Goal: Task Accomplishment & Management: Complete application form

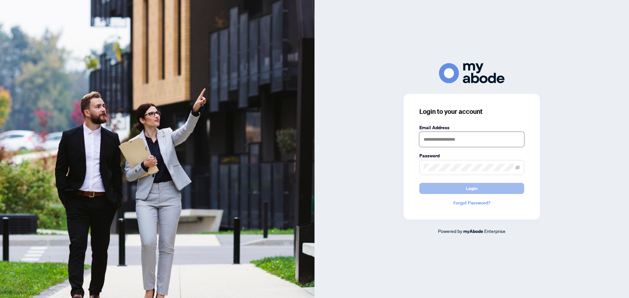
type input "**********"
click at [473, 189] on span "Login" at bounding box center [472, 188] width 12 height 10
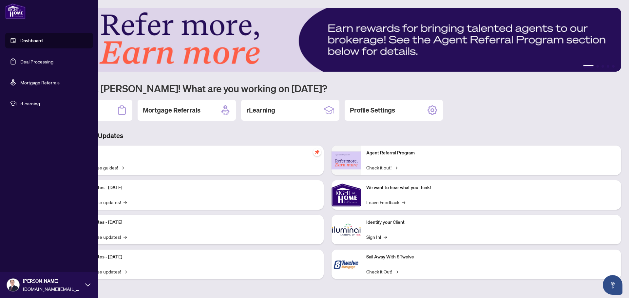
click at [29, 64] on link "Deal Processing" at bounding box center [36, 62] width 33 height 6
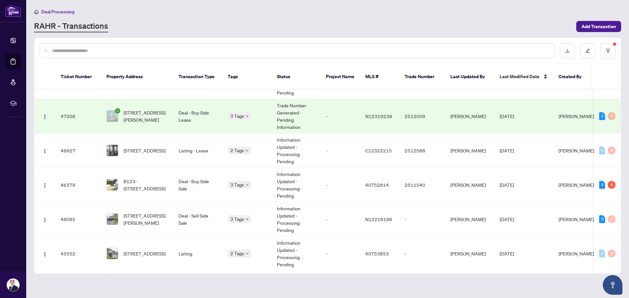
scroll to position [131, 0]
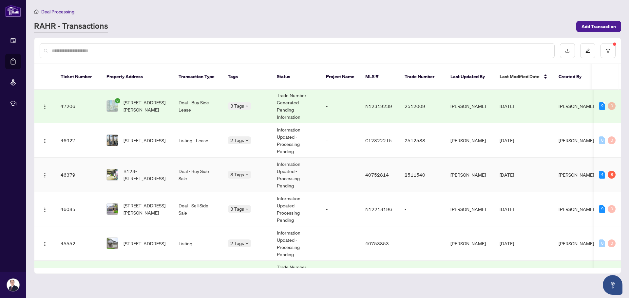
click at [170, 170] on td "B123-[STREET_ADDRESS]" at bounding box center [137, 175] width 72 height 34
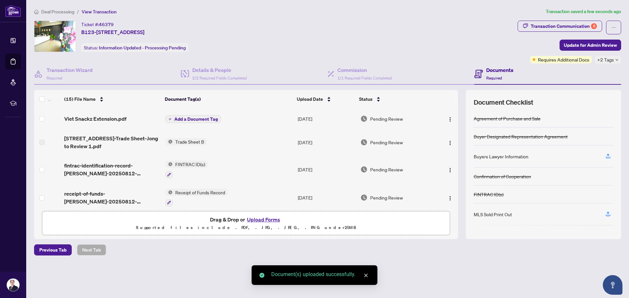
click at [192, 119] on span "Add a Document Tag" at bounding box center [196, 119] width 44 height 5
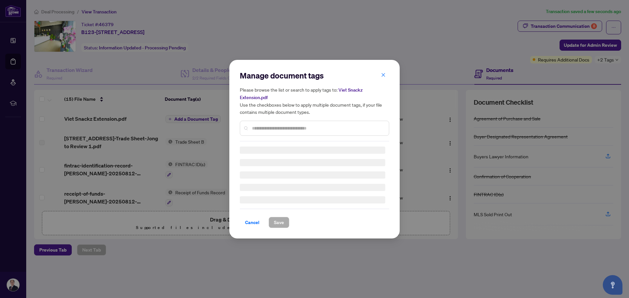
click at [272, 128] on div "Manage document tags Please browse the list or search to apply tags to: Viet Sn…" at bounding box center [314, 105] width 149 height 71
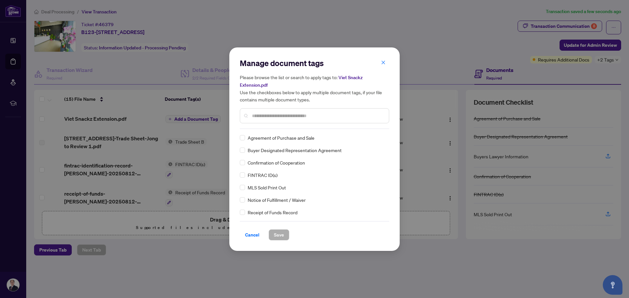
click at [270, 115] on input "text" at bounding box center [318, 115] width 132 height 7
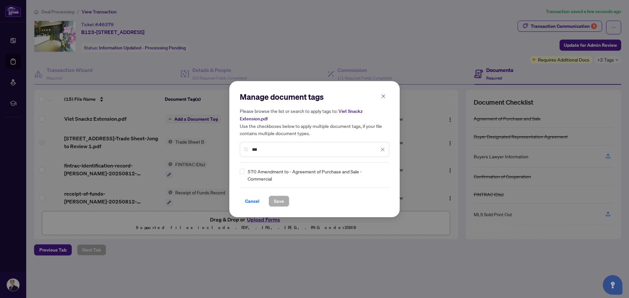
type input "***"
click at [281, 201] on span "Save" at bounding box center [279, 201] width 10 height 10
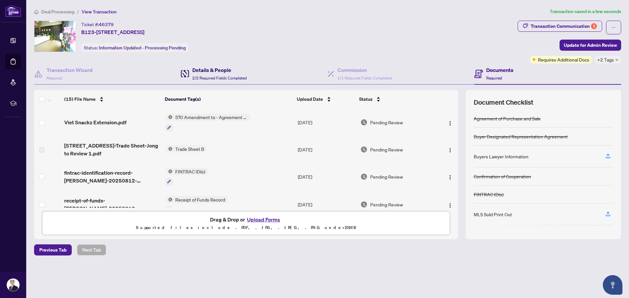
click at [217, 74] on div "Details & People 2/2 Required Fields Completed" at bounding box center [219, 73] width 54 height 15
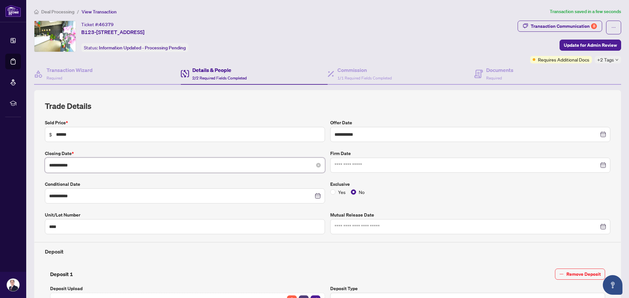
click at [92, 165] on input "**********" at bounding box center [181, 165] width 264 height 7
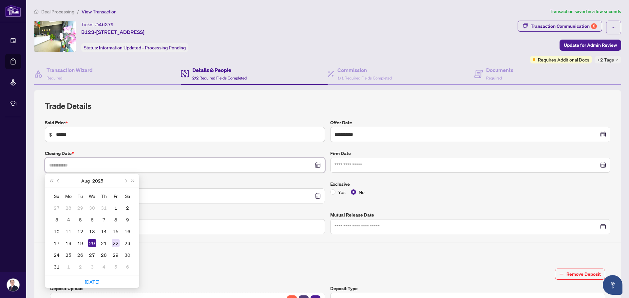
type input "**********"
click at [115, 244] on div "22" at bounding box center [116, 243] width 8 height 8
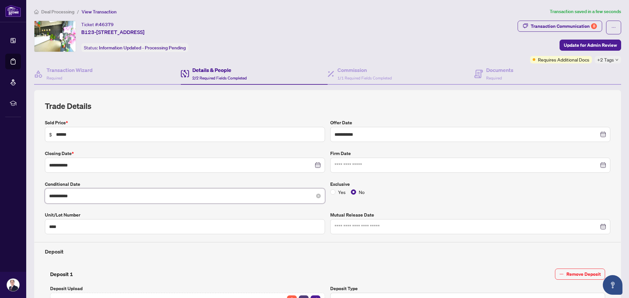
click at [100, 197] on input "**********" at bounding box center [181, 195] width 264 height 7
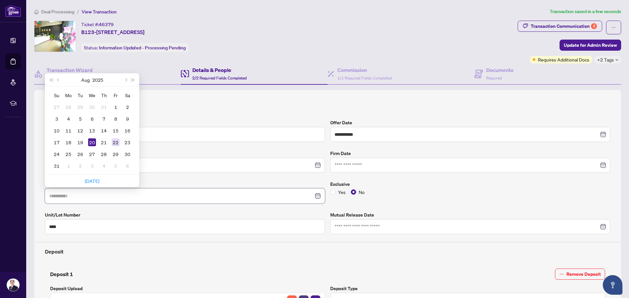
type input "**********"
click at [114, 143] on div "22" at bounding box center [116, 142] width 8 height 8
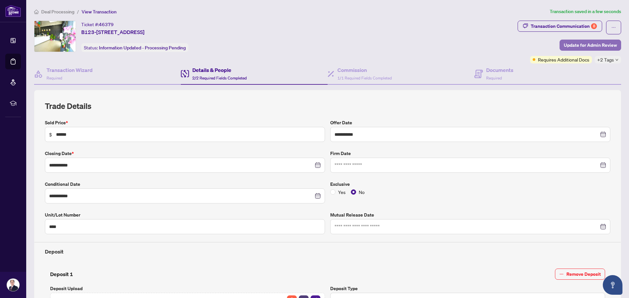
click at [581, 46] on span "Update for Admin Review" at bounding box center [589, 45] width 53 height 10
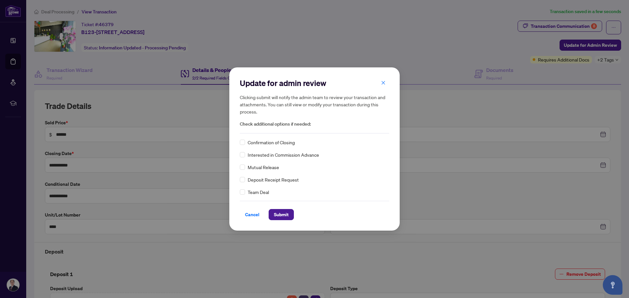
click at [252, 193] on span "Team Deal" at bounding box center [257, 192] width 21 height 7
click at [274, 213] on span "Submit" at bounding box center [281, 215] width 15 height 10
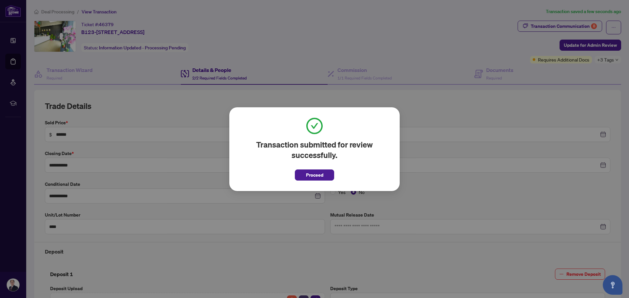
click at [314, 174] on span "Proceed" at bounding box center [314, 175] width 17 height 10
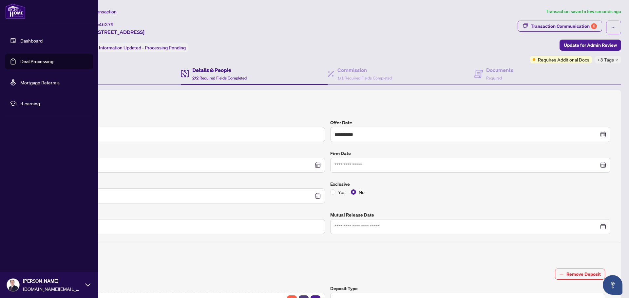
click at [28, 61] on link "Deal Processing" at bounding box center [36, 62] width 33 height 6
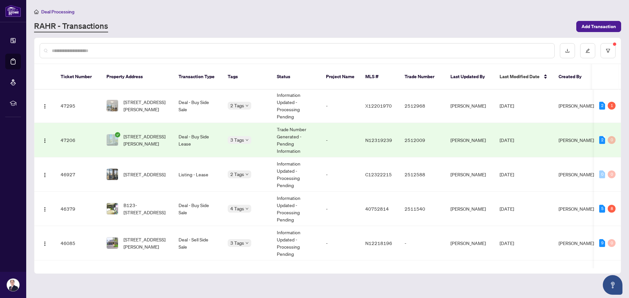
scroll to position [98, 0]
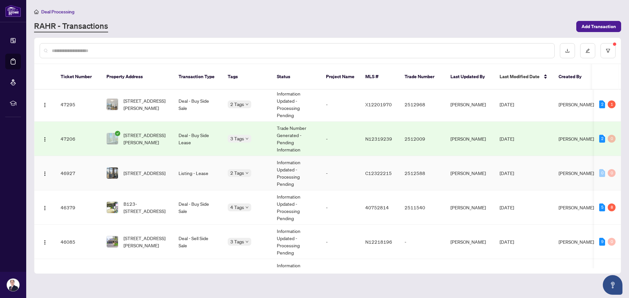
click at [154, 170] on span "[STREET_ADDRESS]" at bounding box center [144, 173] width 42 height 7
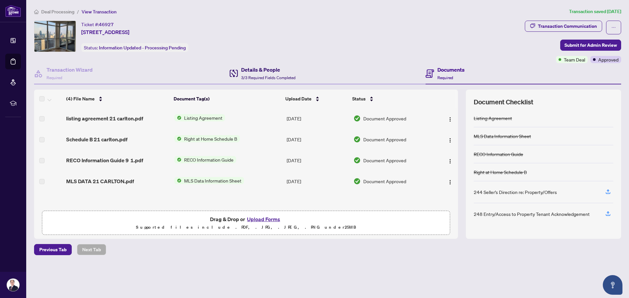
click at [257, 70] on h4 "Details & People" at bounding box center [268, 70] width 54 height 8
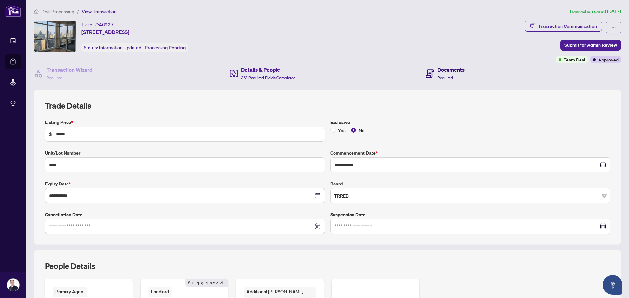
click at [439, 71] on h4 "Documents" at bounding box center [450, 70] width 27 height 8
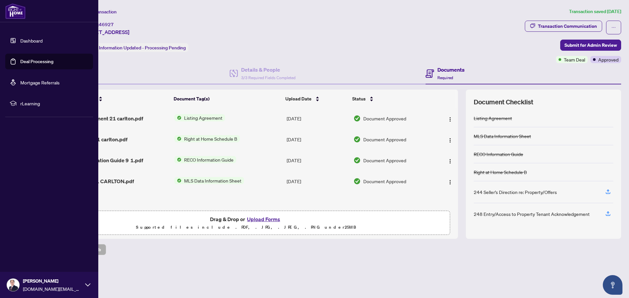
click at [23, 62] on link "Deal Processing" at bounding box center [36, 62] width 33 height 6
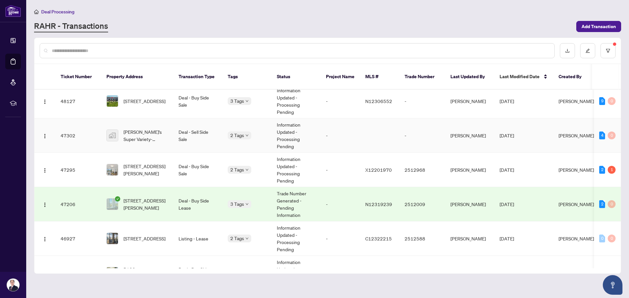
scroll to position [65, 0]
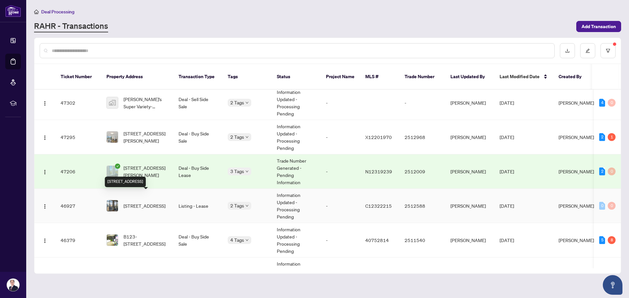
click at [158, 202] on span "[STREET_ADDRESS]" at bounding box center [144, 205] width 42 height 7
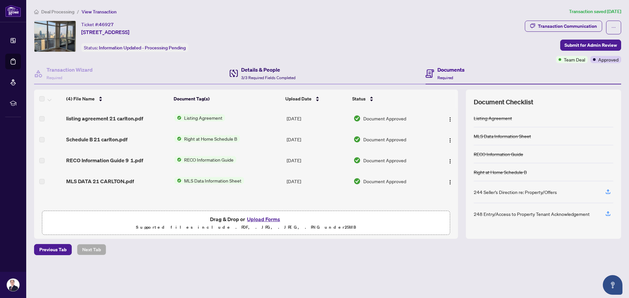
click at [259, 70] on h4 "Details & People" at bounding box center [268, 70] width 54 height 8
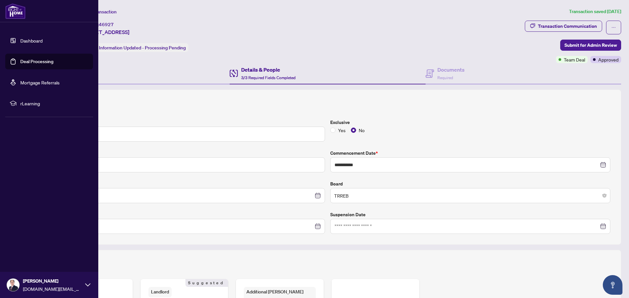
click at [37, 59] on link "Deal Processing" at bounding box center [36, 62] width 33 height 6
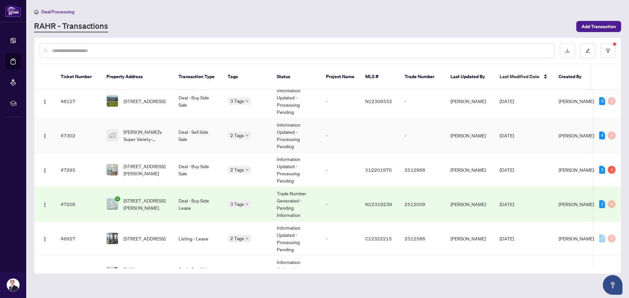
scroll to position [65, 0]
